Goal: Task Accomplishment & Management: Use online tool/utility

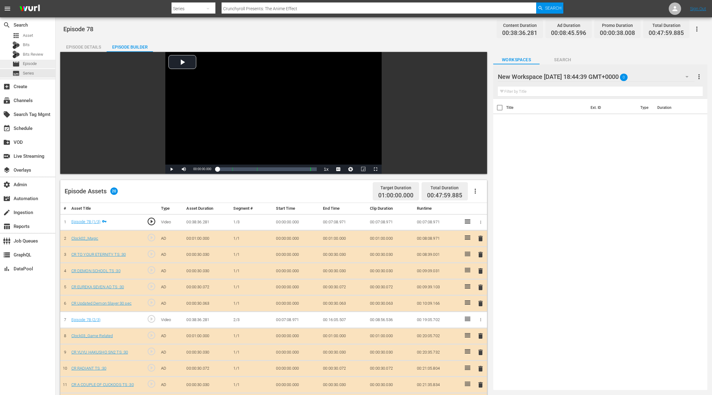
click at [27, 63] on span "Episode" at bounding box center [30, 64] width 14 height 6
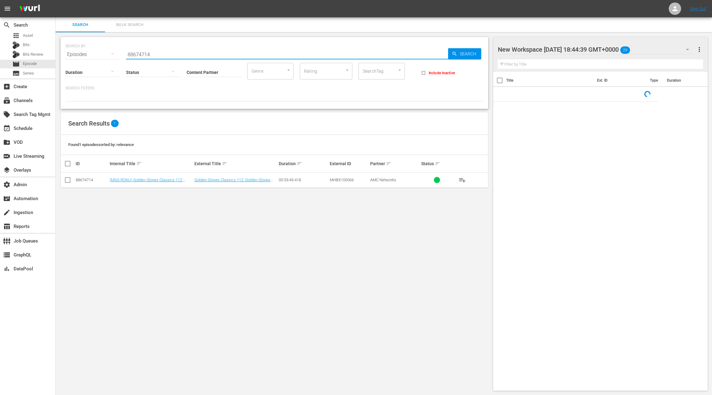
click at [135, 54] on input "88674714" at bounding box center [287, 54] width 322 height 15
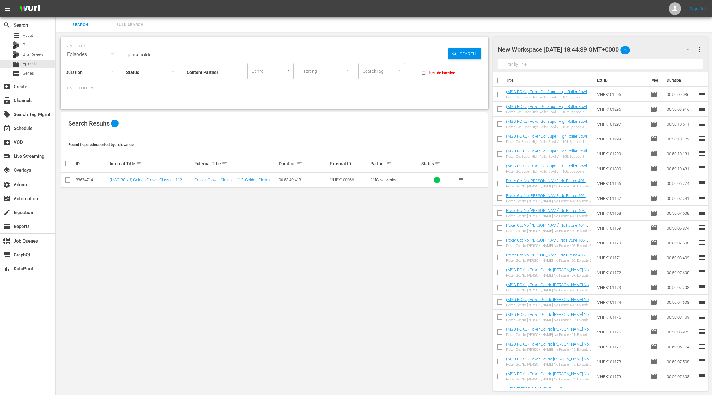
type input "placeholder"
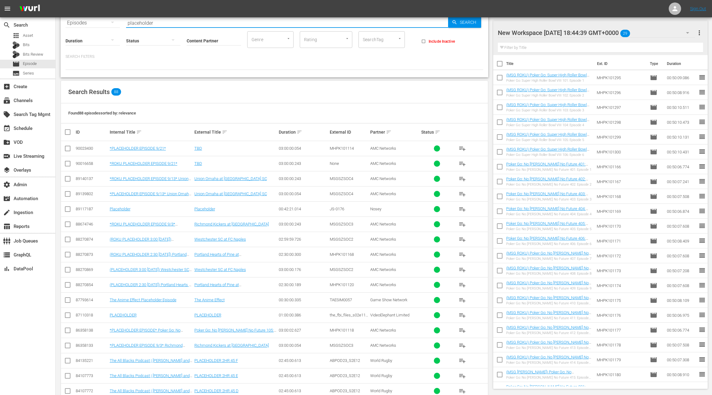
scroll to position [51, 0]
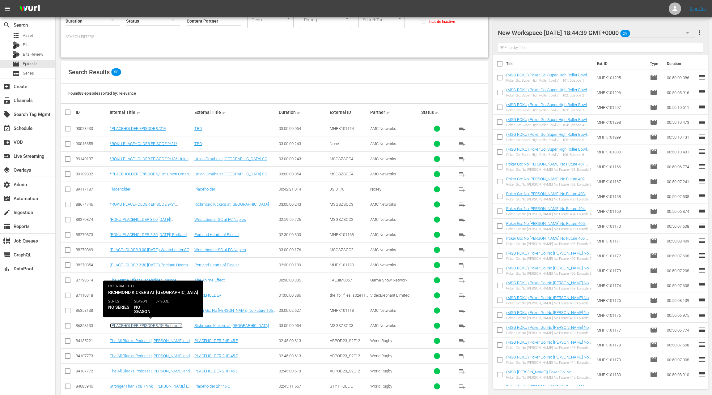
click at [153, 323] on link "*PLACEHOLDER EPISODE 9/3* Richmond Kickers at [GEOGRAPHIC_DATA]" at bounding box center [146, 327] width 73 height 9
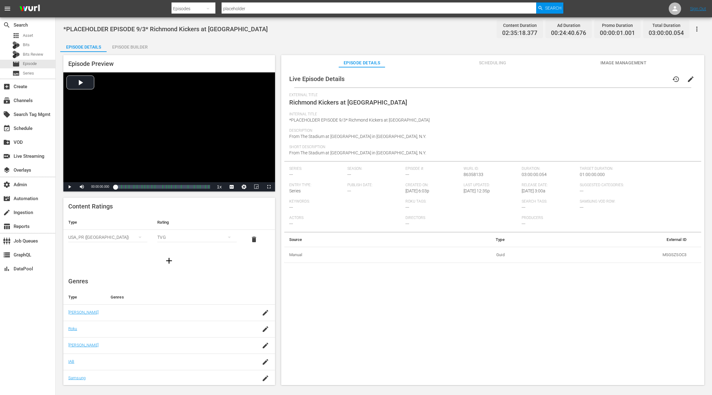
click at [132, 46] on div "Episode Builder" at bounding box center [130, 47] width 46 height 15
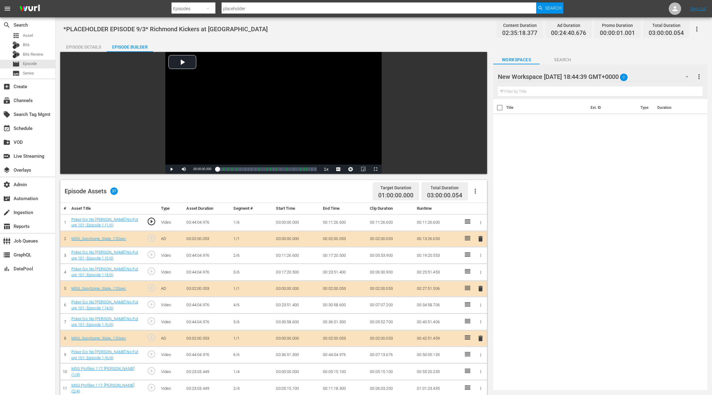
click at [86, 45] on div "Episode Details" at bounding box center [83, 47] width 46 height 15
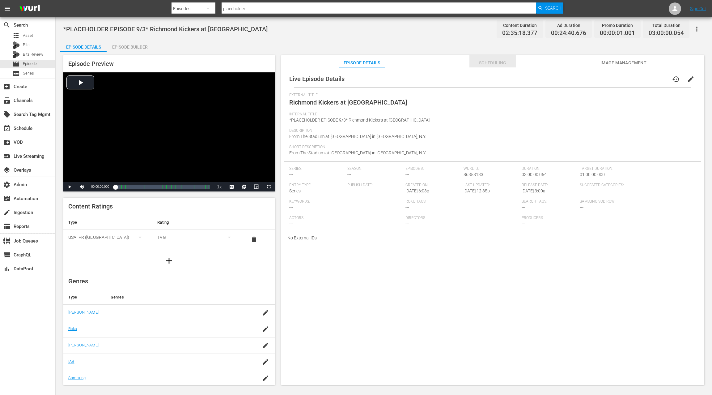
click at [494, 66] on span "Scheduling" at bounding box center [493, 63] width 46 height 8
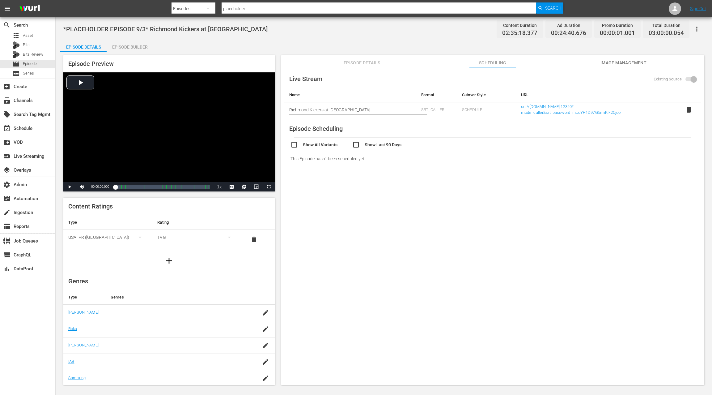
scroll to position [1, 0]
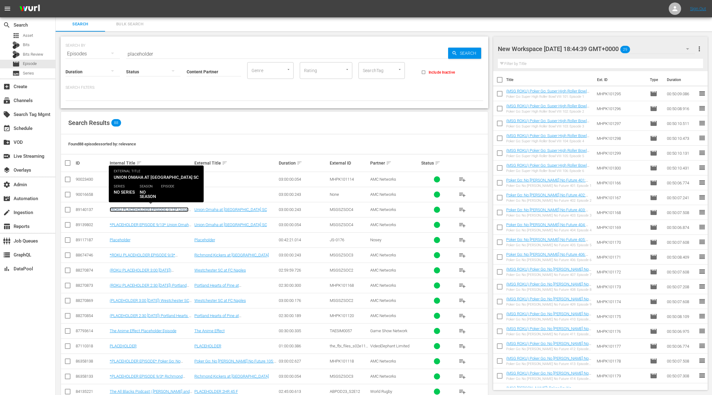
click at [174, 209] on link "*ROKU PLACEHOLDER EPISODE 9/13* Union Omaha at [GEOGRAPHIC_DATA]" at bounding box center [149, 211] width 79 height 9
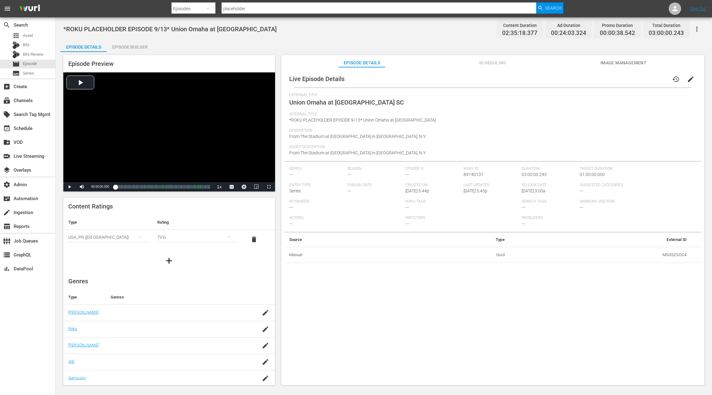
click at [502, 64] on span "Scheduling" at bounding box center [493, 63] width 46 height 8
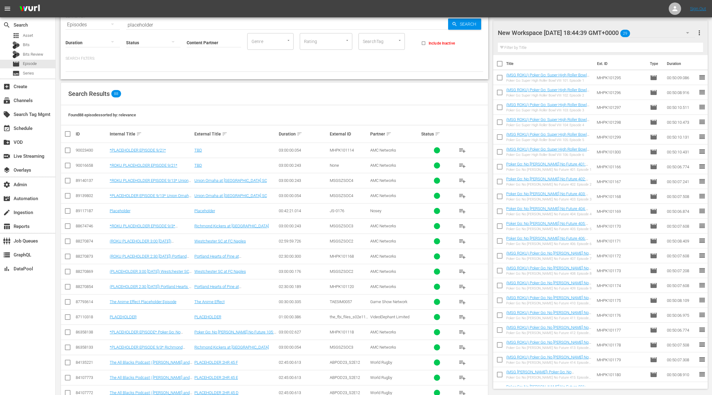
scroll to position [41, 0]
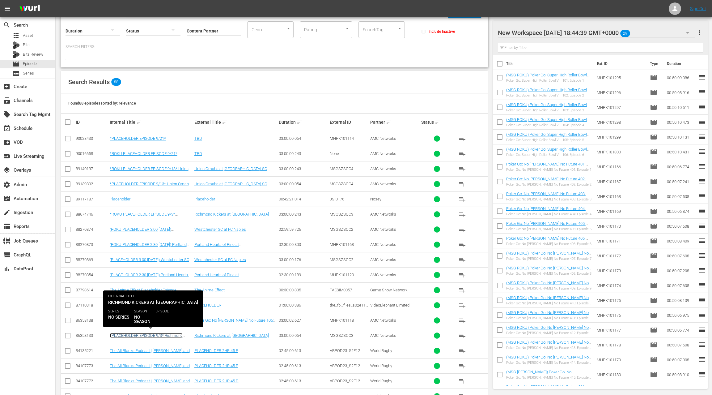
click at [161, 333] on link "*PLACEHOLDER EPISODE 9/3* Richmond Kickers at [GEOGRAPHIC_DATA]" at bounding box center [146, 337] width 73 height 9
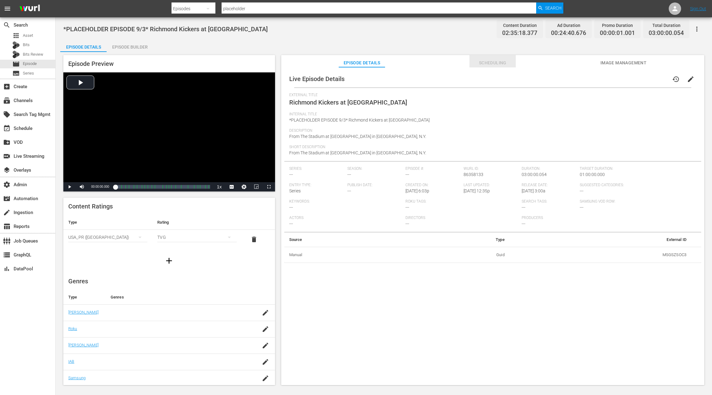
click at [492, 63] on span "Scheduling" at bounding box center [493, 63] width 46 height 8
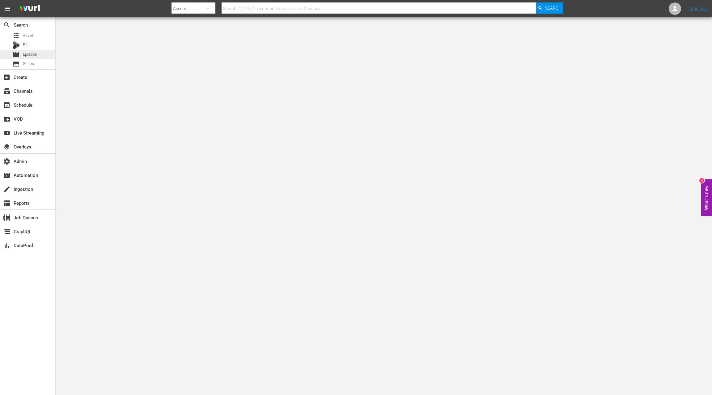
click at [32, 53] on span "Episode" at bounding box center [30, 54] width 14 height 6
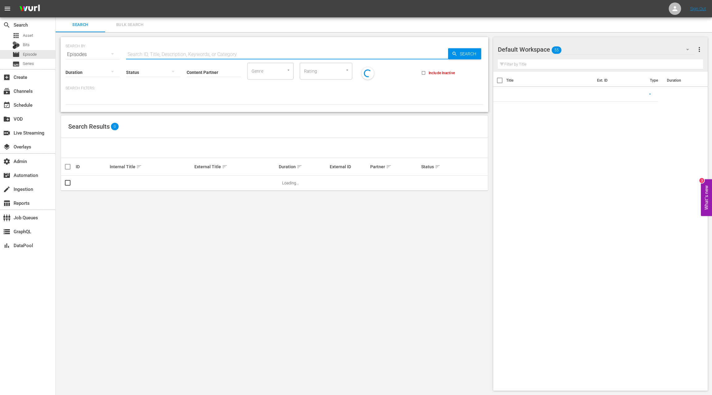
click at [143, 54] on input "text" at bounding box center [287, 54] width 322 height 15
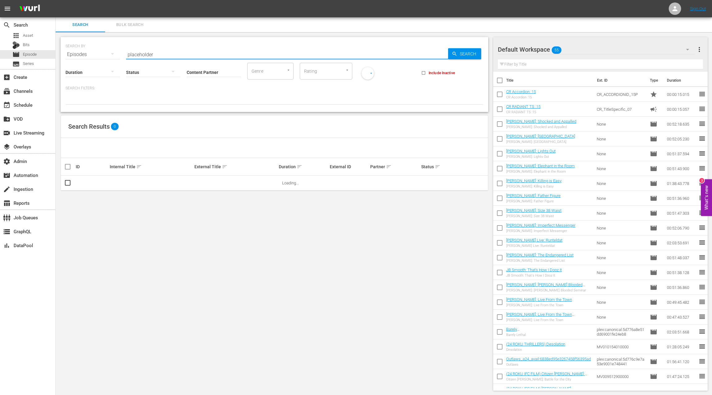
type input "placeholder"
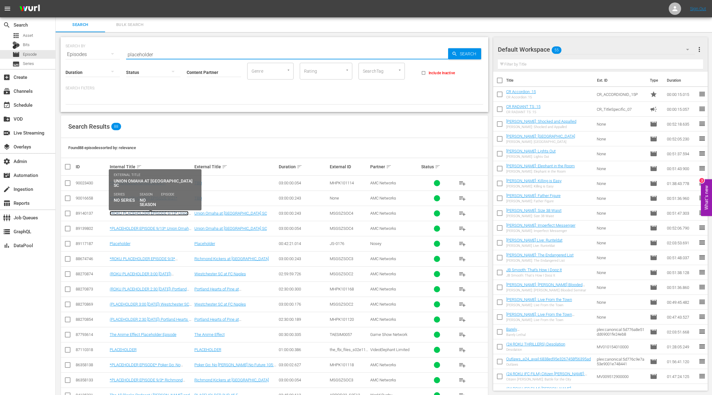
click at [155, 213] on link "*ROKU PLACEHOLDER EPISODE 9/13* Union Omaha at [GEOGRAPHIC_DATA]" at bounding box center [149, 215] width 79 height 9
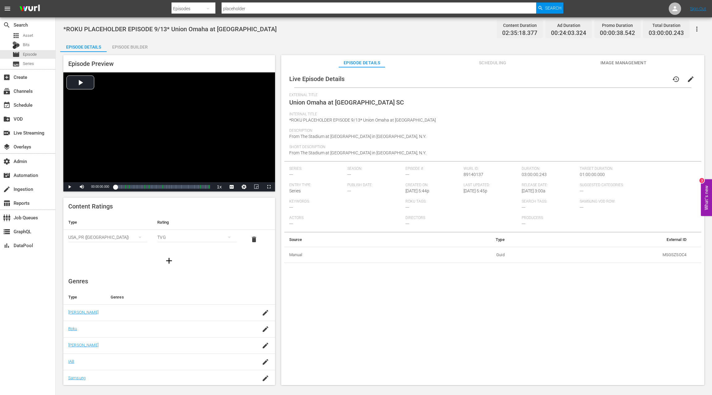
click at [666, 254] on td "MSGSZSOC4" at bounding box center [601, 255] width 182 height 16
copy td "MSGSZSOC4"
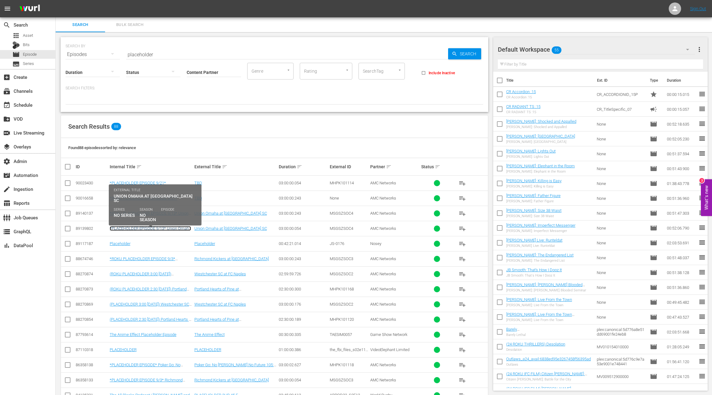
click at [165, 228] on link "*PLACEHOLDER EPISODE 9/13* Union Omaha at [GEOGRAPHIC_DATA]" at bounding box center [150, 230] width 81 height 9
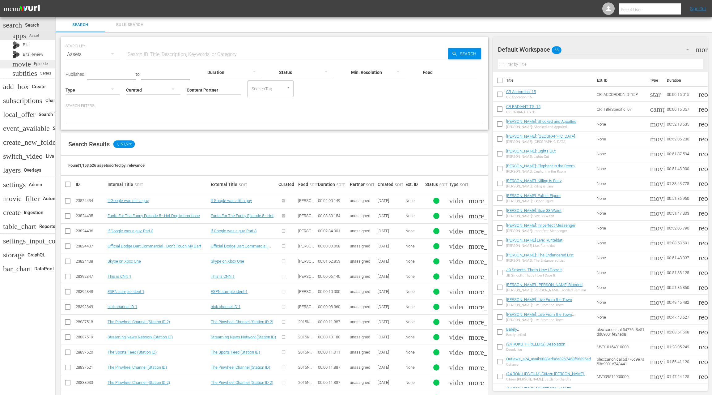
click at [34, 65] on span "Episode" at bounding box center [41, 64] width 14 height 6
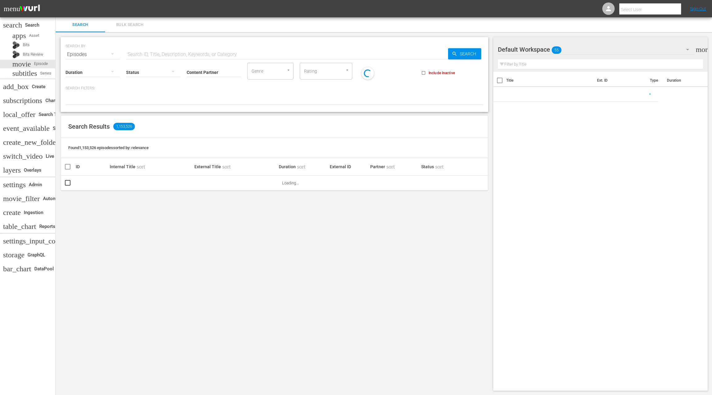
click at [132, 52] on input "text" at bounding box center [287, 54] width 322 height 15
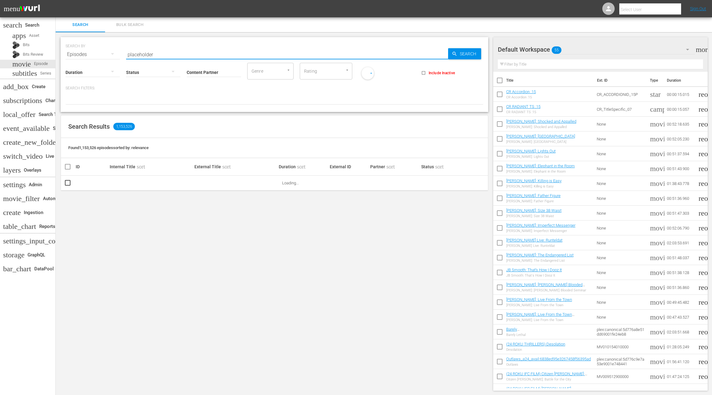
type input "placeholder"
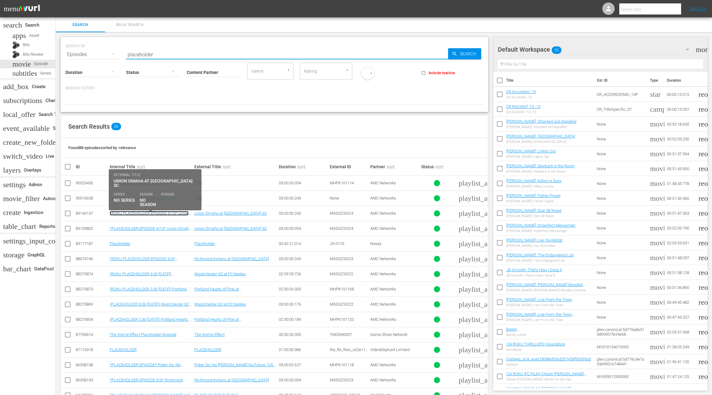
click at [167, 212] on link "*ROKU PLACEHOLDER EPISODE 9/13* Union Omaha at [GEOGRAPHIC_DATA]" at bounding box center [149, 215] width 79 height 9
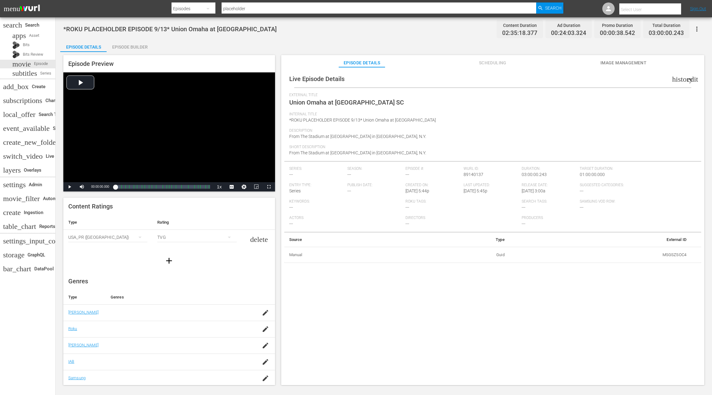
click at [500, 65] on span "Scheduling" at bounding box center [493, 63] width 46 height 8
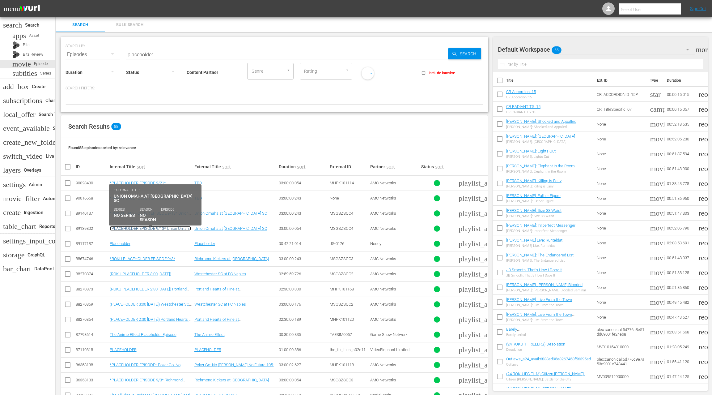
click at [168, 228] on link "*PLACEHOLDER EPISODE 9/13* Union Omaha at [GEOGRAPHIC_DATA]" at bounding box center [150, 230] width 81 height 9
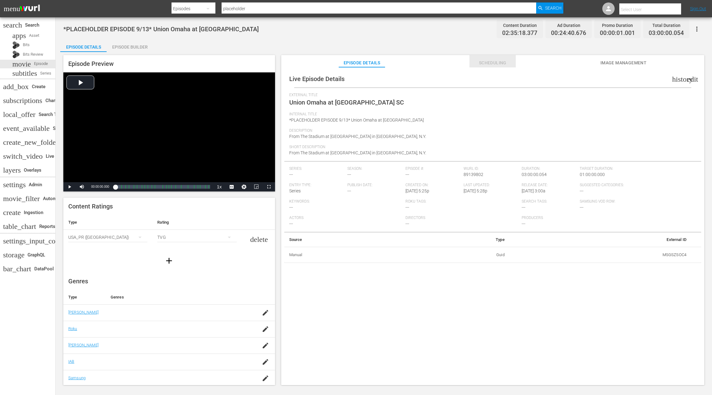
click at [488, 62] on span "Scheduling" at bounding box center [493, 63] width 46 height 8
